Goal: Information Seeking & Learning: Learn about a topic

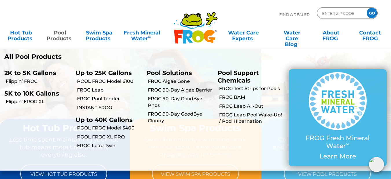
click at [61, 33] on link "Pool Products" at bounding box center [60, 33] width 30 height 12
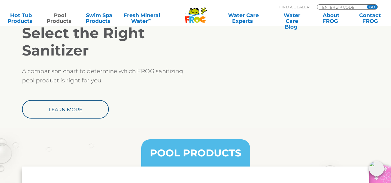
scroll to position [636, 0]
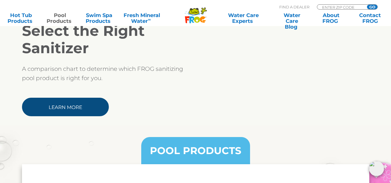
click at [74, 108] on link "Learn More" at bounding box center [65, 107] width 87 height 19
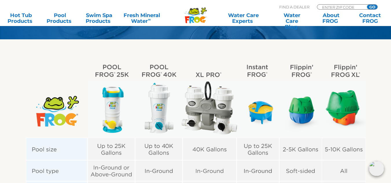
scroll to position [145, 0]
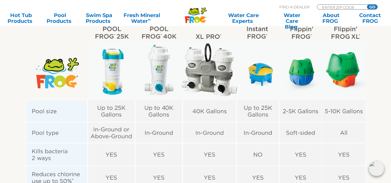
scroll to position [87, 0]
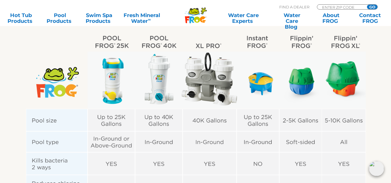
scroll to position [170, 0]
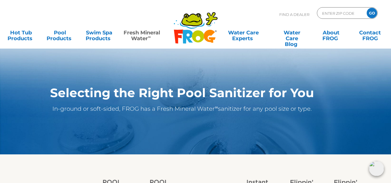
scroll to position [0, 0]
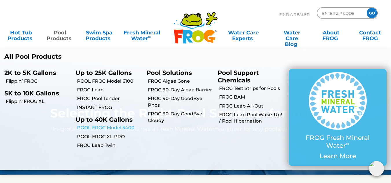
click at [109, 127] on link "POOL FROG Model 5400" at bounding box center [109, 128] width 65 height 6
